Goal: Information Seeking & Learning: Learn about a topic

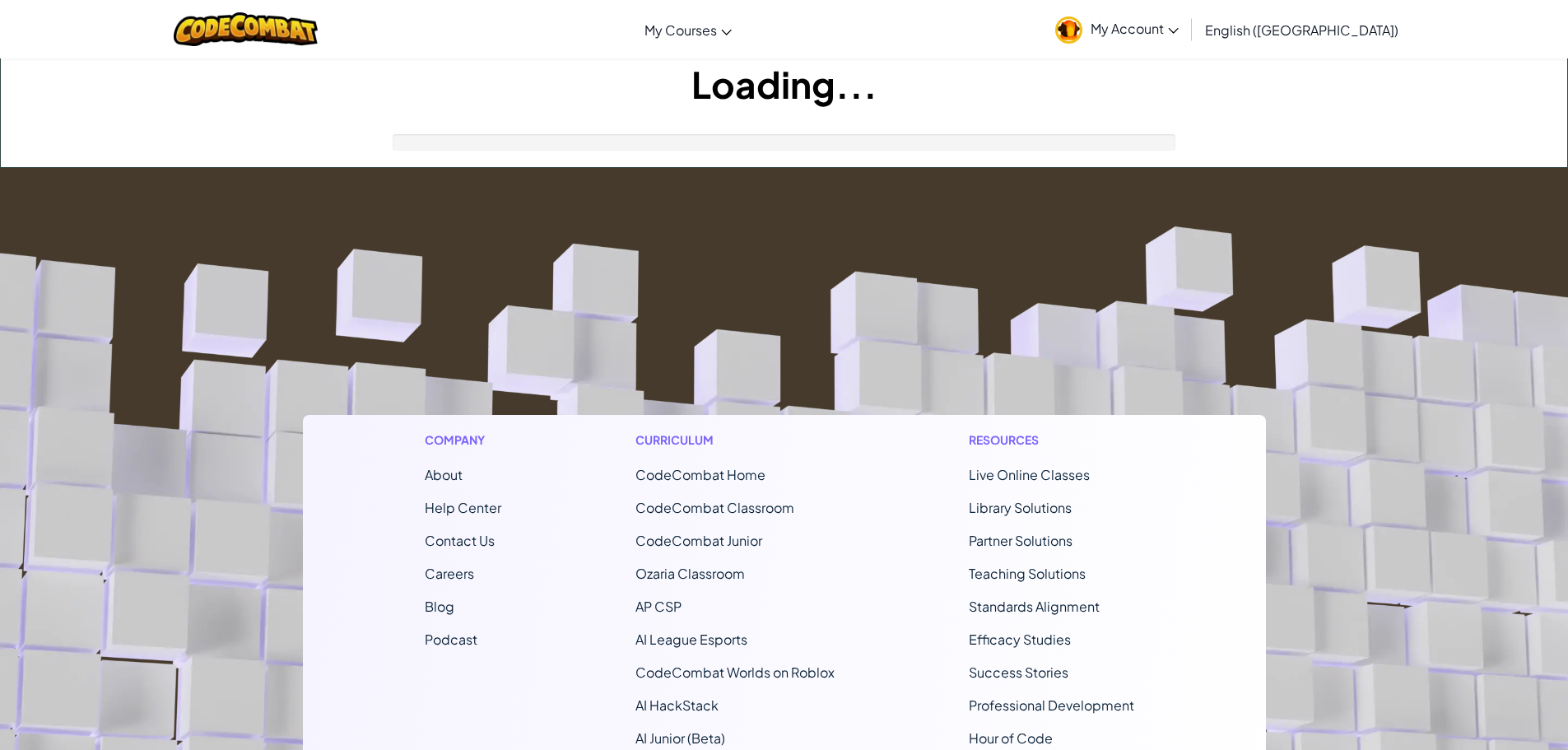
click at [912, 271] on footer "Company About Help Center Contact Us Careers Blog Podcast Curriculum CodeCombat…" at bounding box center [784, 613] width 1568 height 891
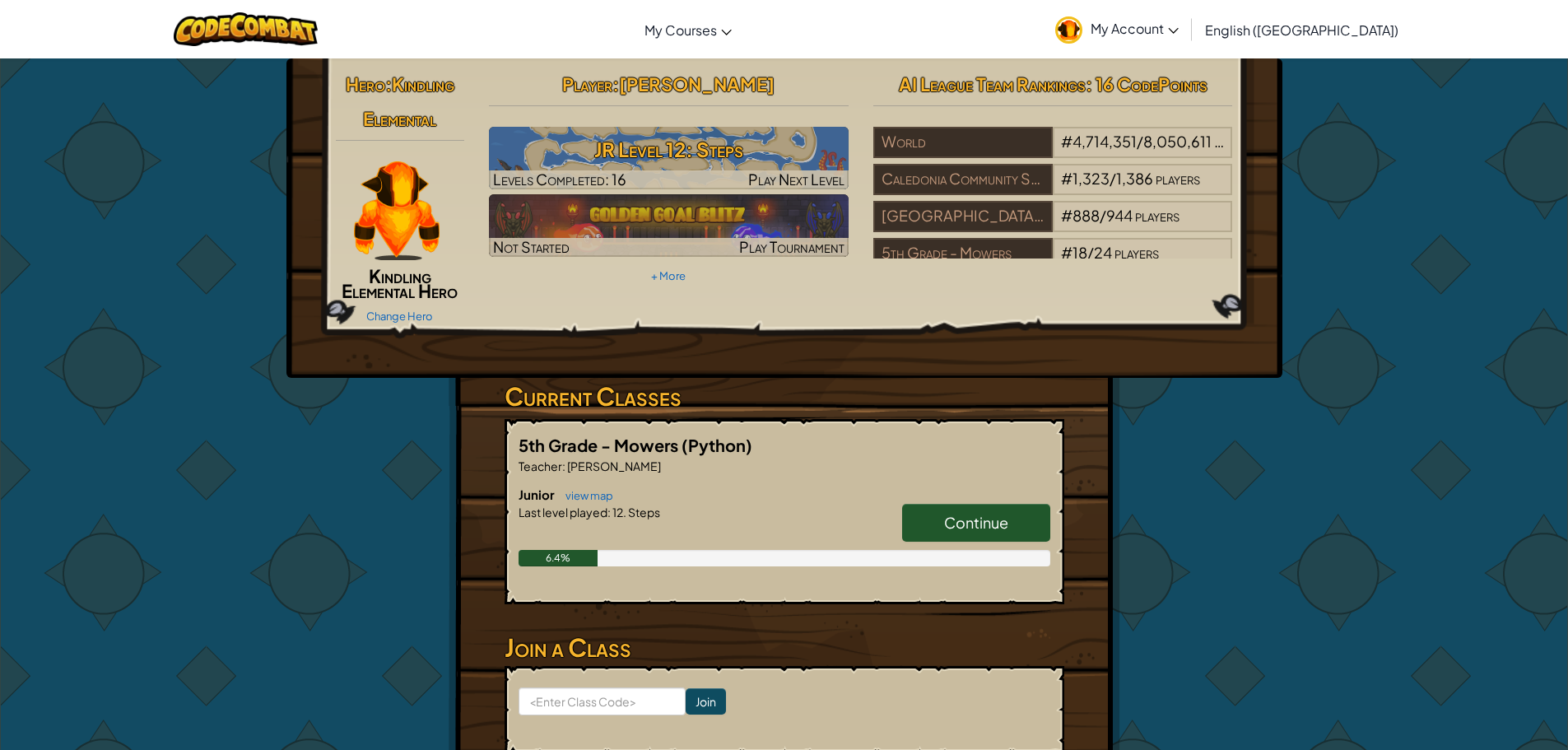
click at [975, 531] on span "Continue" at bounding box center [976, 522] width 64 height 19
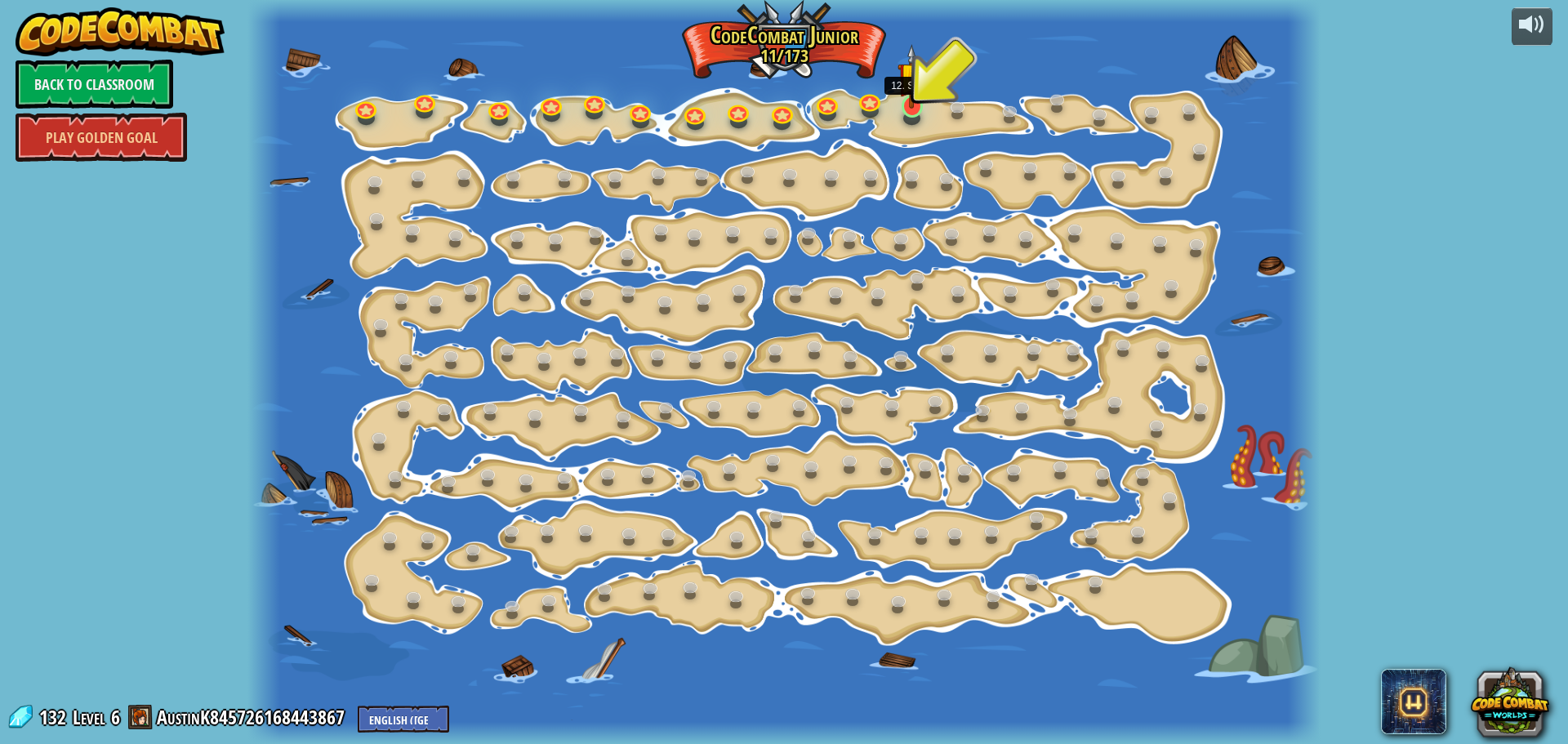
click at [902, 105] on img at bounding box center [911, 77] width 28 height 65
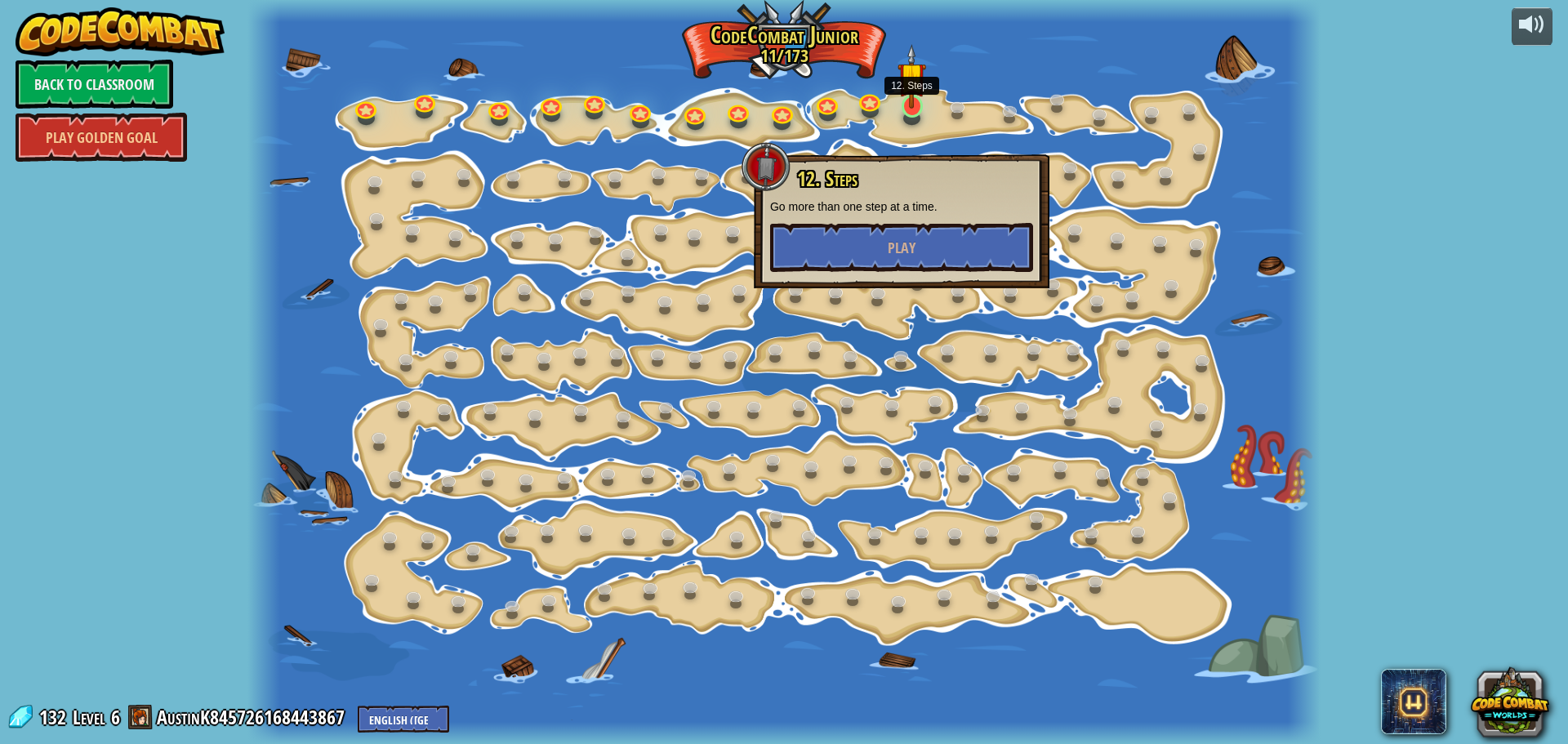
click at [903, 105] on img at bounding box center [911, 77] width 28 height 65
click at [912, 110] on link at bounding box center [912, 105] width 32 height 32
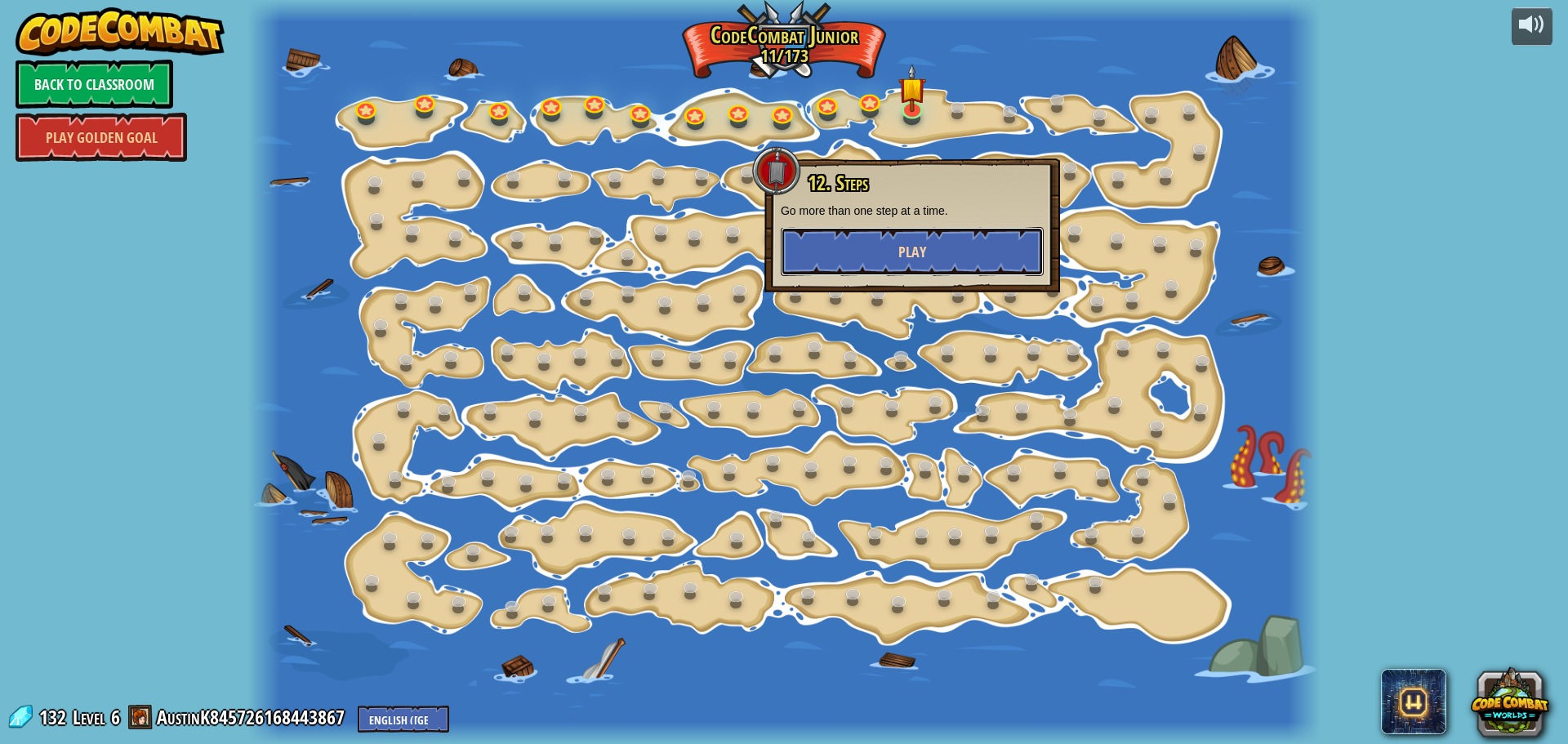
click at [950, 261] on button "Play" at bounding box center [912, 251] width 263 height 49
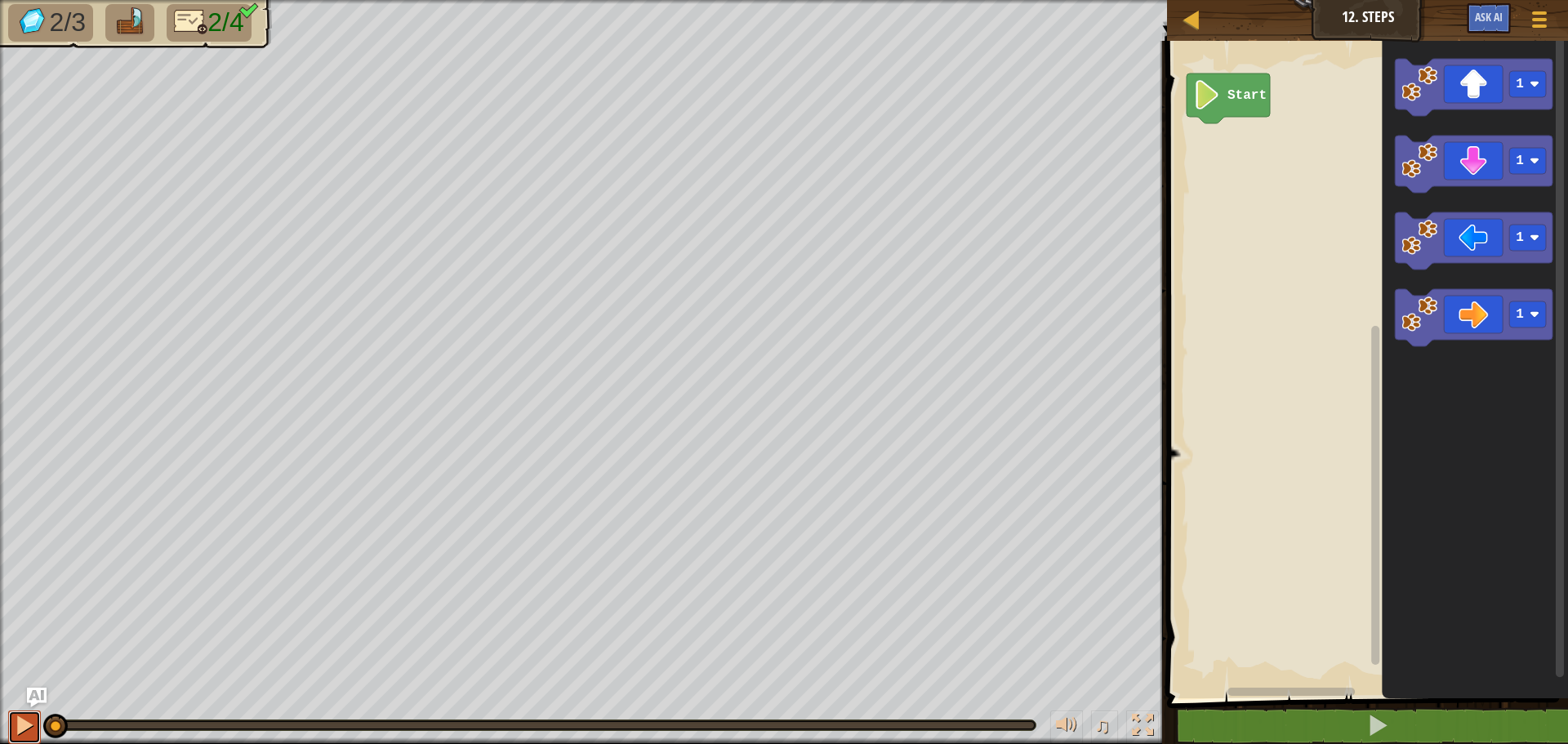
click at [38, 727] on button at bounding box center [24, 726] width 32 height 33
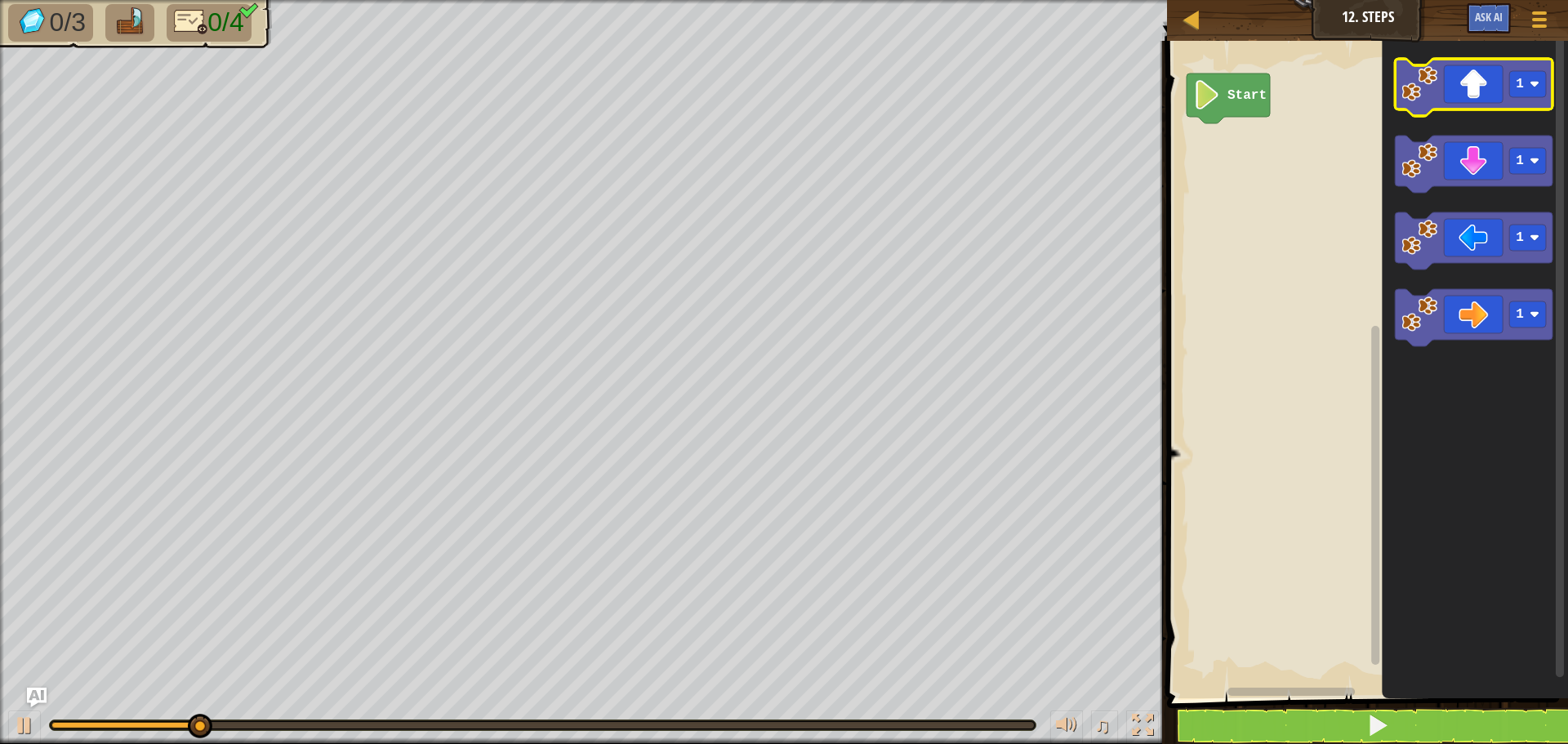
click at [1468, 105] on icon "Blockly Workspace" at bounding box center [1474, 88] width 158 height 57
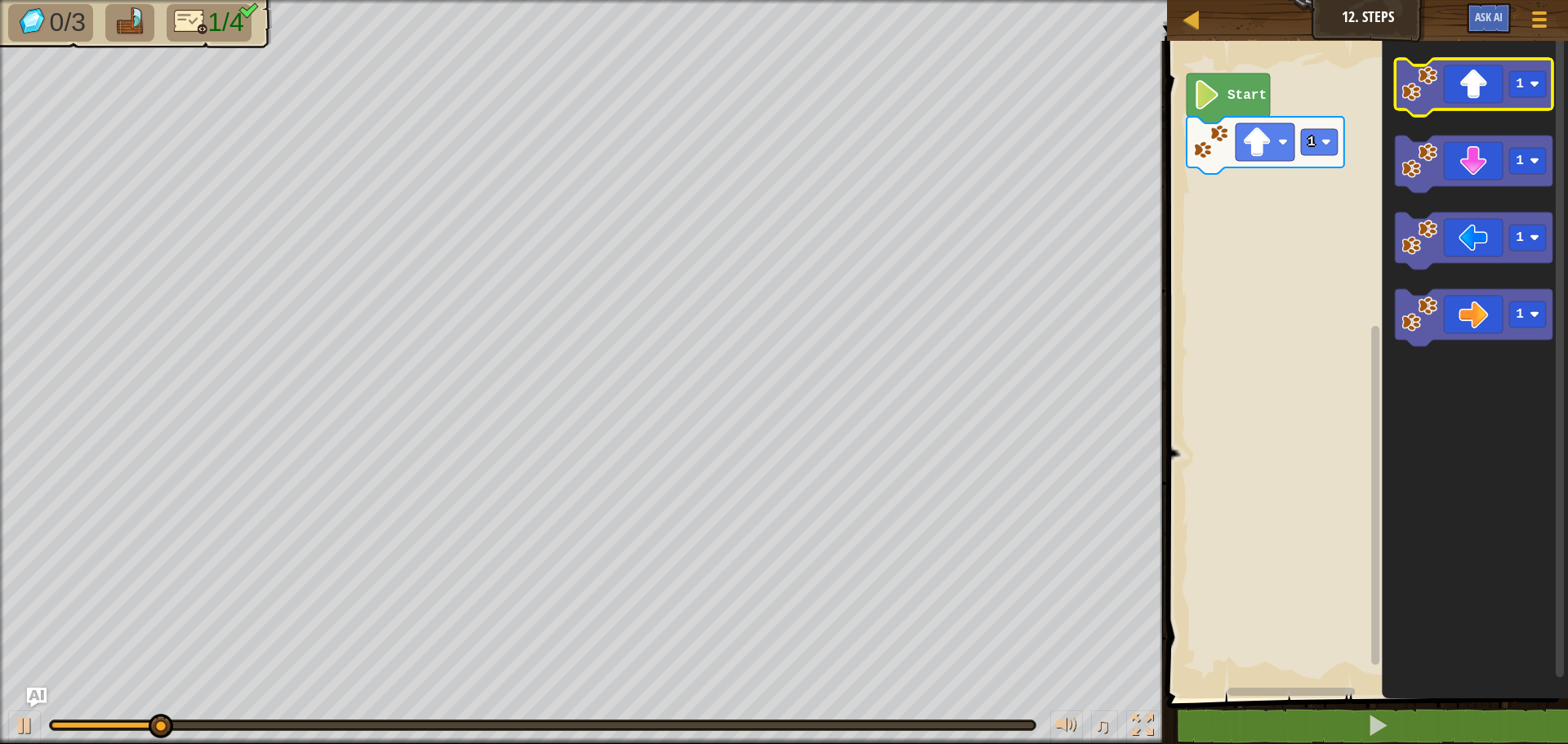
click at [1466, 89] on icon "Blockly Workspace" at bounding box center [1474, 88] width 158 height 57
click at [1465, 89] on icon "Blockly Workspace" at bounding box center [1474, 88] width 158 height 57
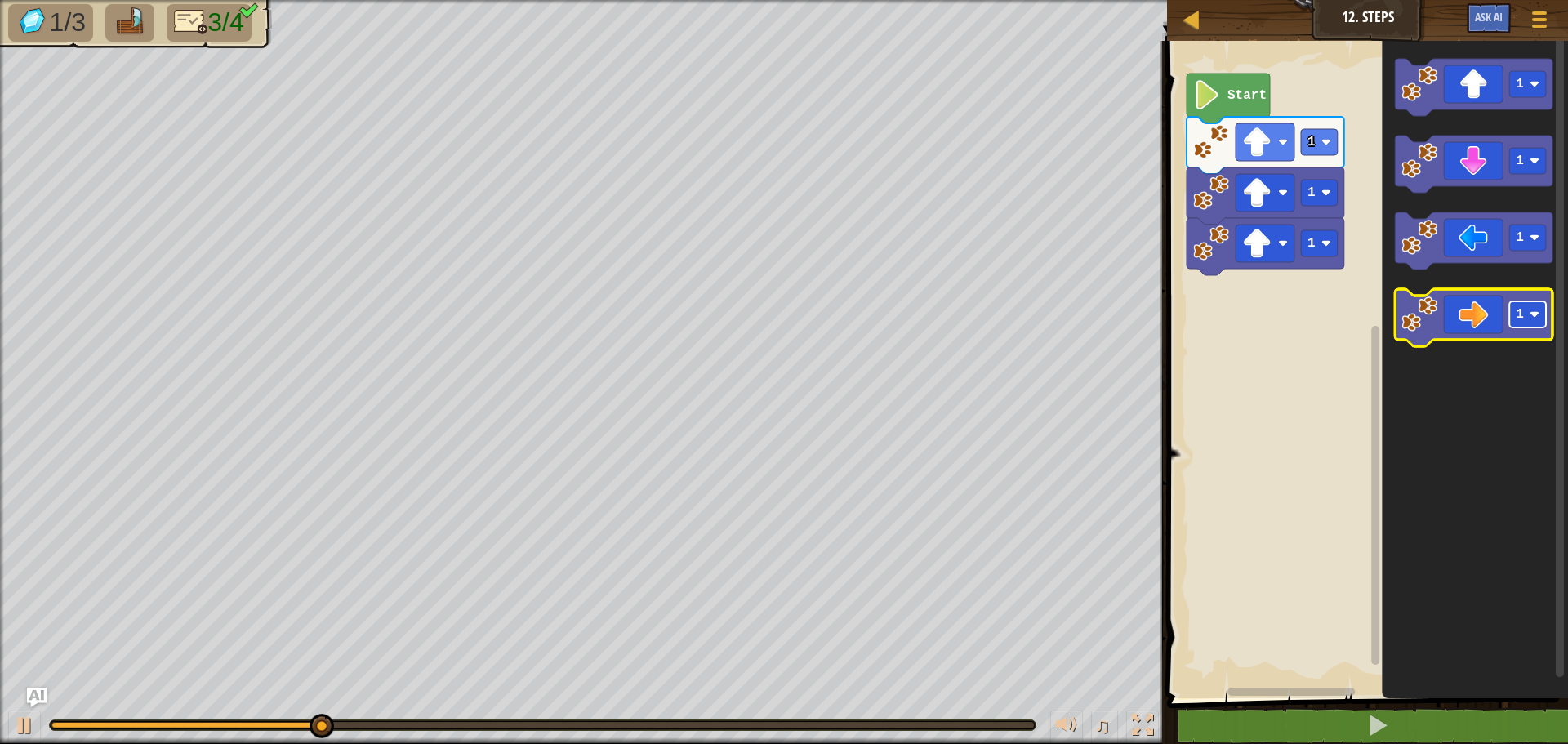
click at [1534, 306] on rect "Blockly Workspace" at bounding box center [1528, 314] width 37 height 26
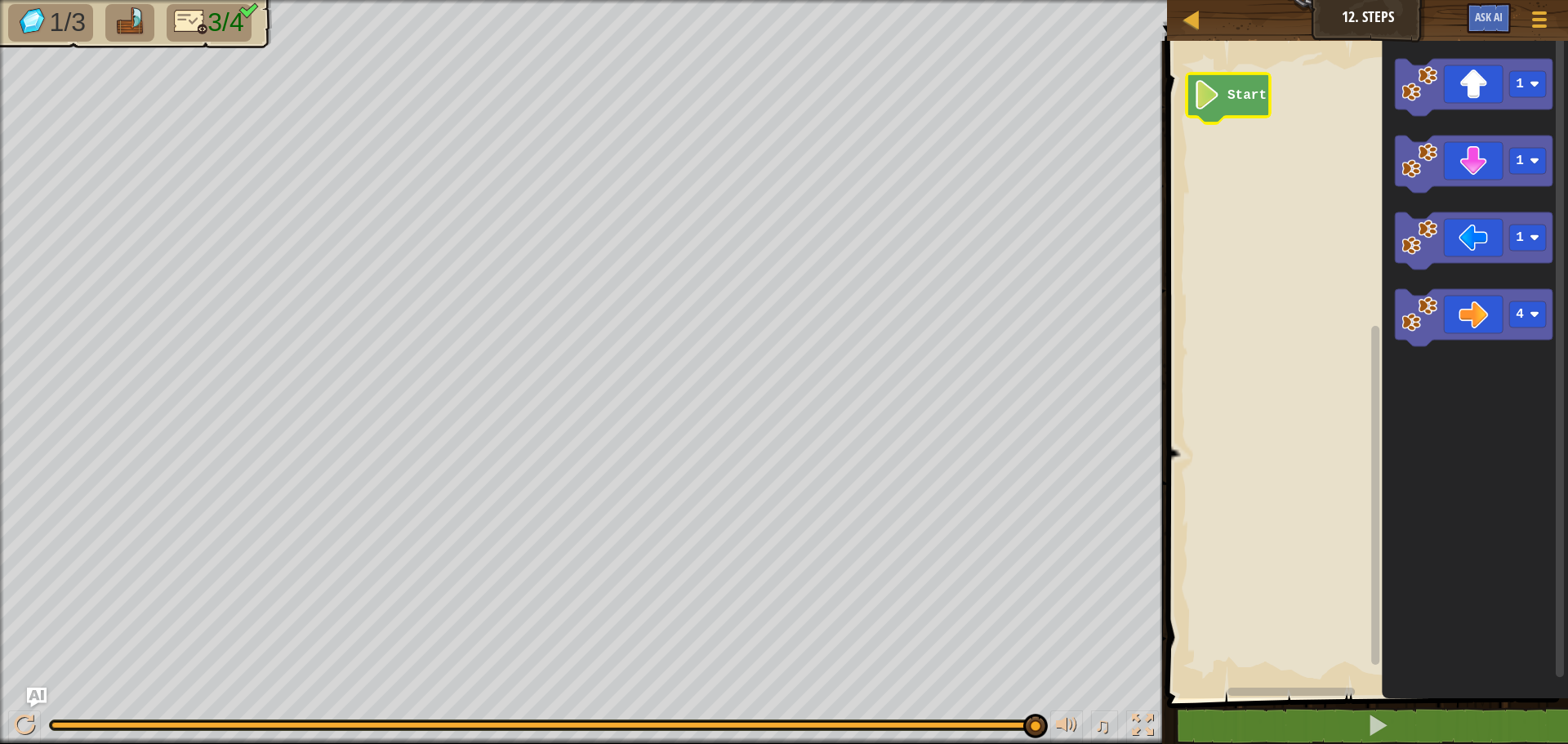
click at [1208, 95] on image "Blockly Workspace" at bounding box center [1207, 95] width 28 height 30
click at [1210, 96] on image "Blockly Workspace" at bounding box center [1207, 95] width 28 height 30
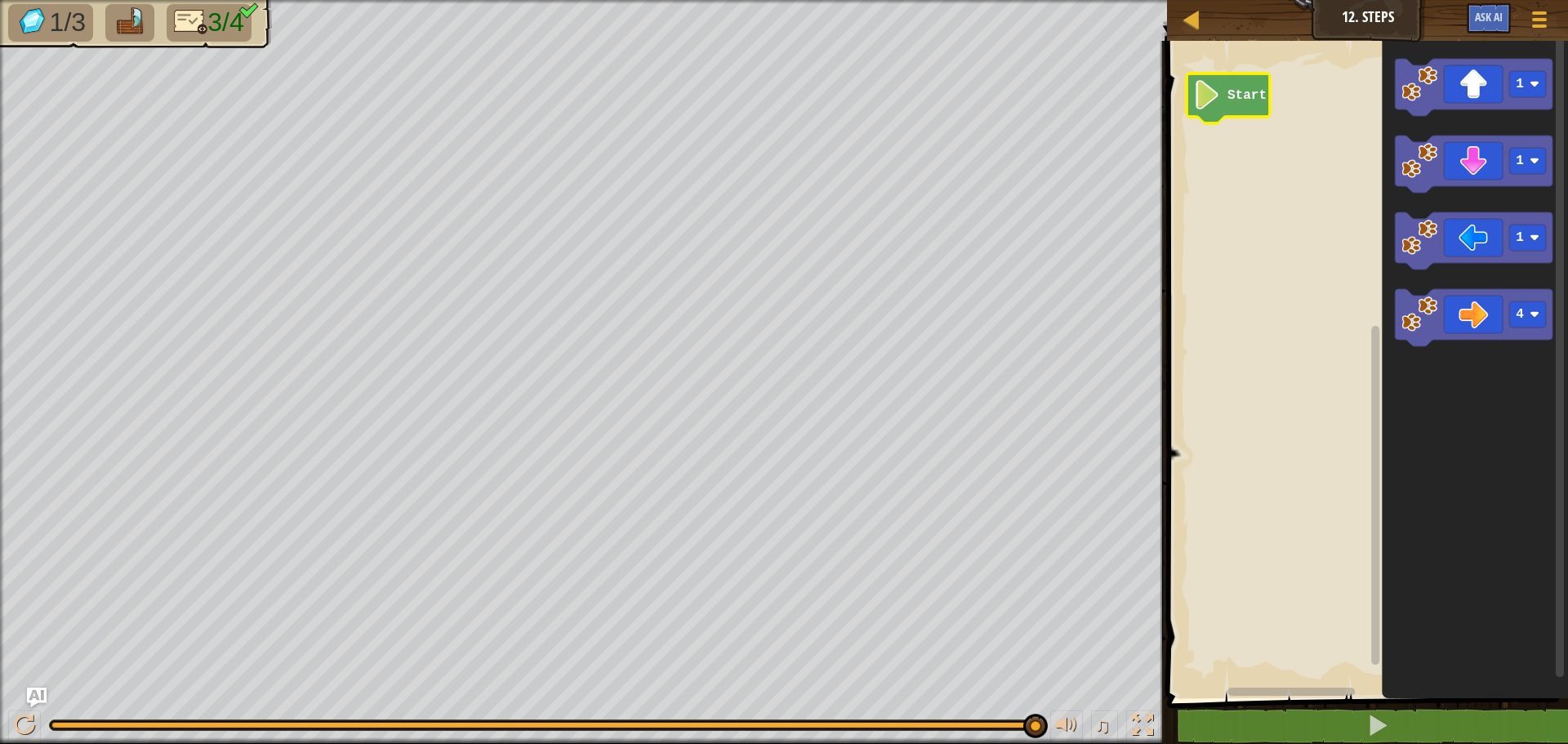
click at [1210, 96] on image "Blockly Workspace" at bounding box center [1207, 95] width 28 height 30
click at [1208, 93] on image "Blockly Workspace" at bounding box center [1207, 95] width 28 height 30
click at [1204, 93] on image "Blockly Workspace" at bounding box center [1207, 95] width 28 height 30
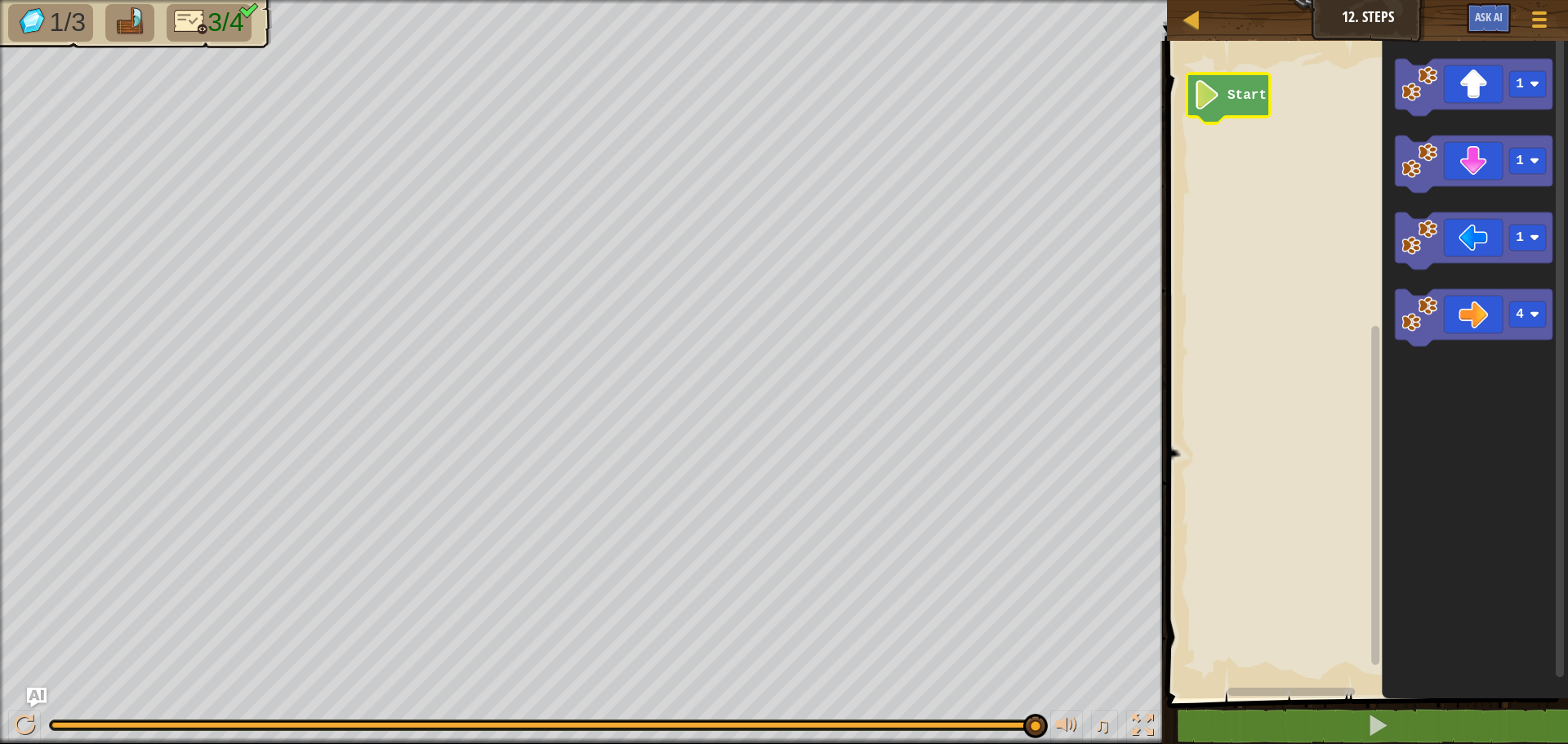
click at [1204, 93] on image "Blockly Workspace" at bounding box center [1207, 95] width 28 height 30
click at [1204, 92] on image "Blockly Workspace" at bounding box center [1207, 95] width 28 height 30
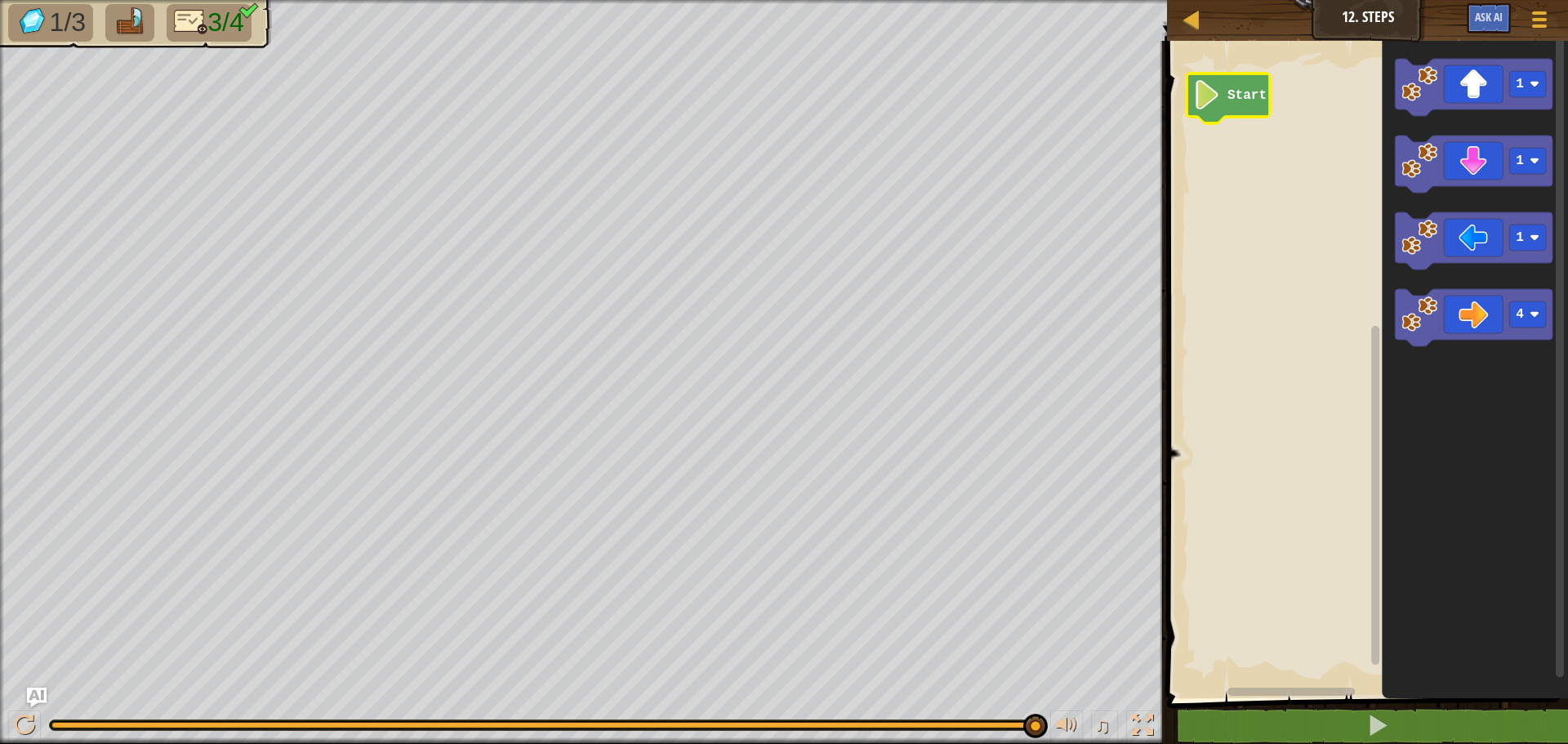
click at [1204, 98] on image "Blockly Workspace" at bounding box center [1207, 95] width 28 height 30
click at [517, 0] on html "Map Junior 12. Steps Game Menu Ask AI 1 ההההההההההההההההההההההההההההההההההההההה…" at bounding box center [784, 0] width 1568 height 0
